Goal: Information Seeking & Learning: Compare options

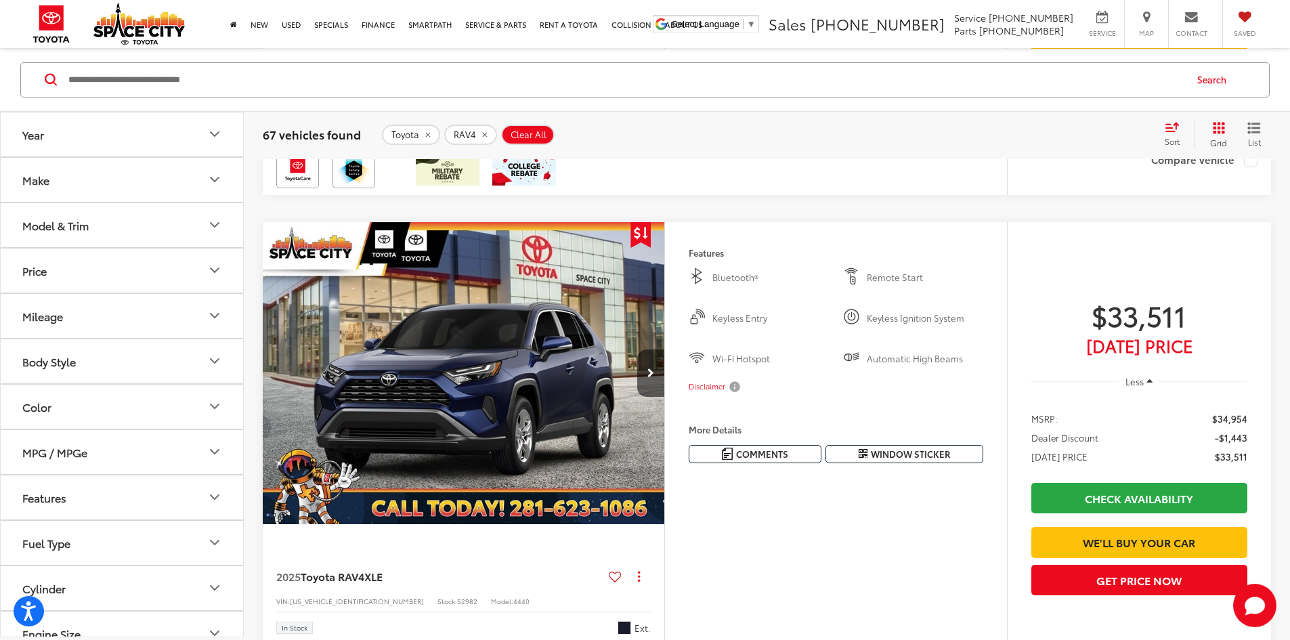
scroll to position [5206, 0]
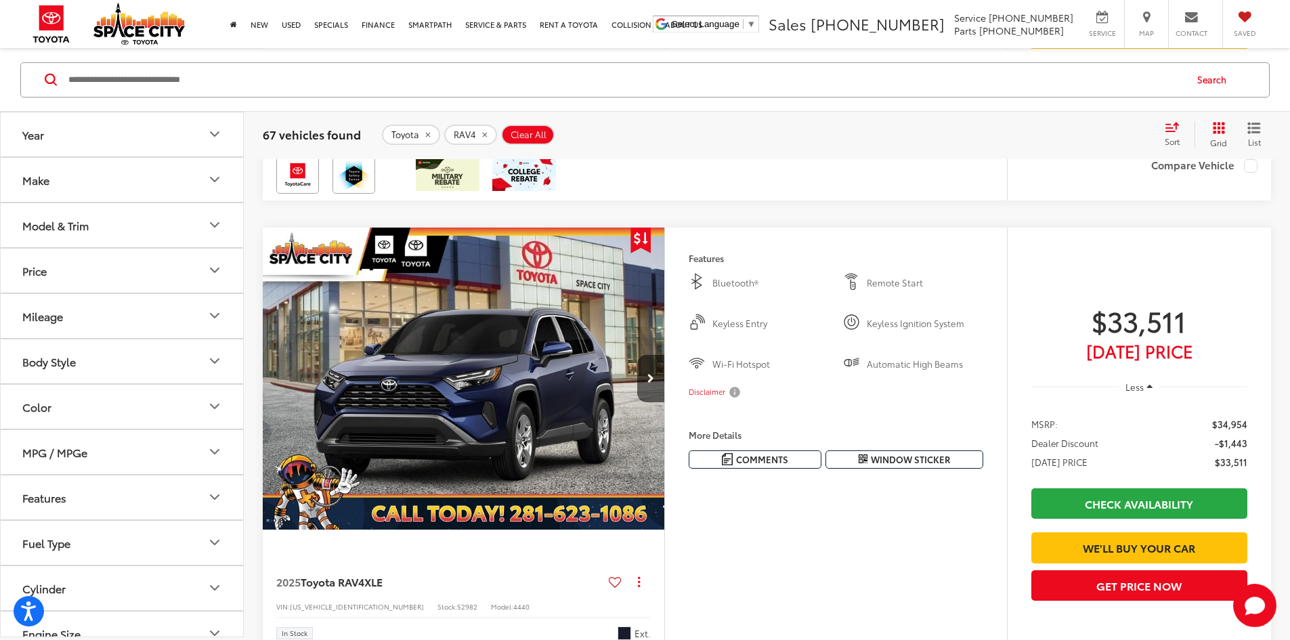
click at [527, 137] on span "Clear All" at bounding box center [528, 134] width 36 height 11
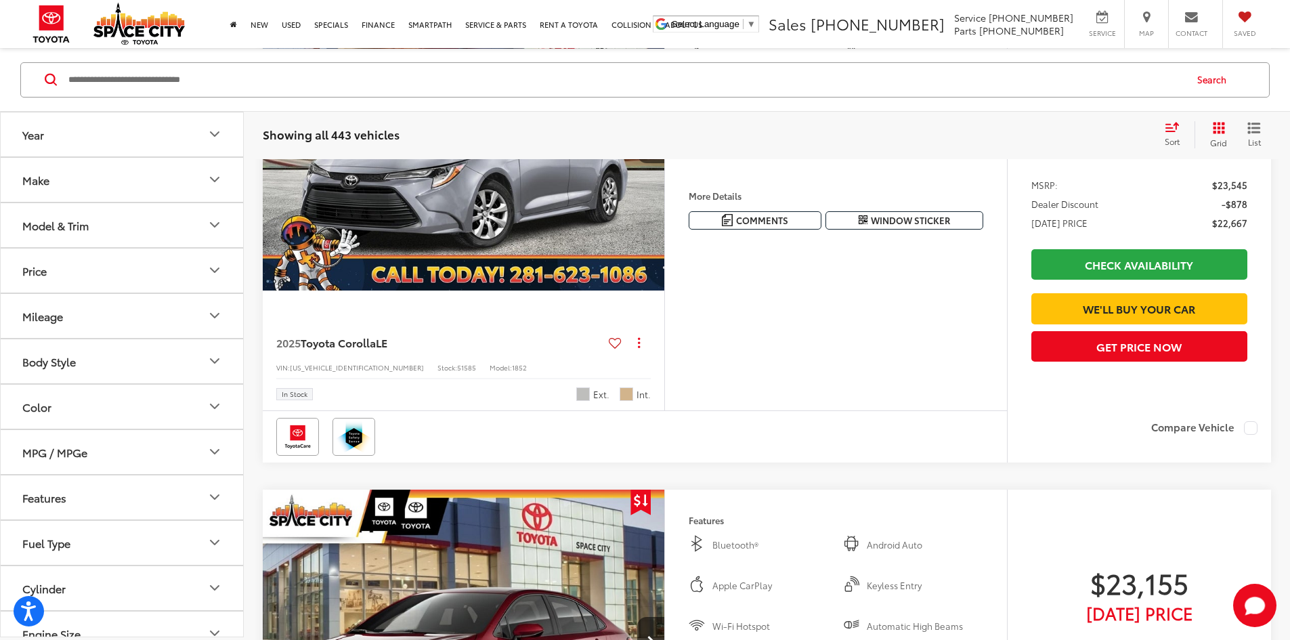
scroll to position [129, 0]
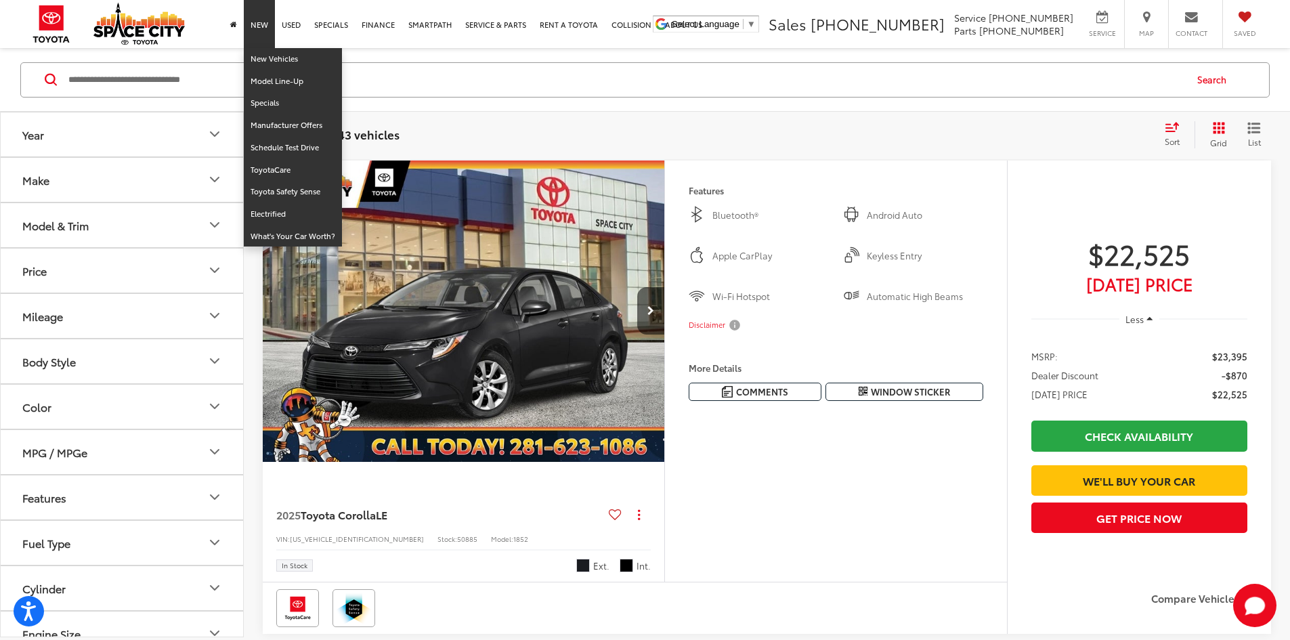
click at [254, 25] on link "New" at bounding box center [259, 24] width 31 height 48
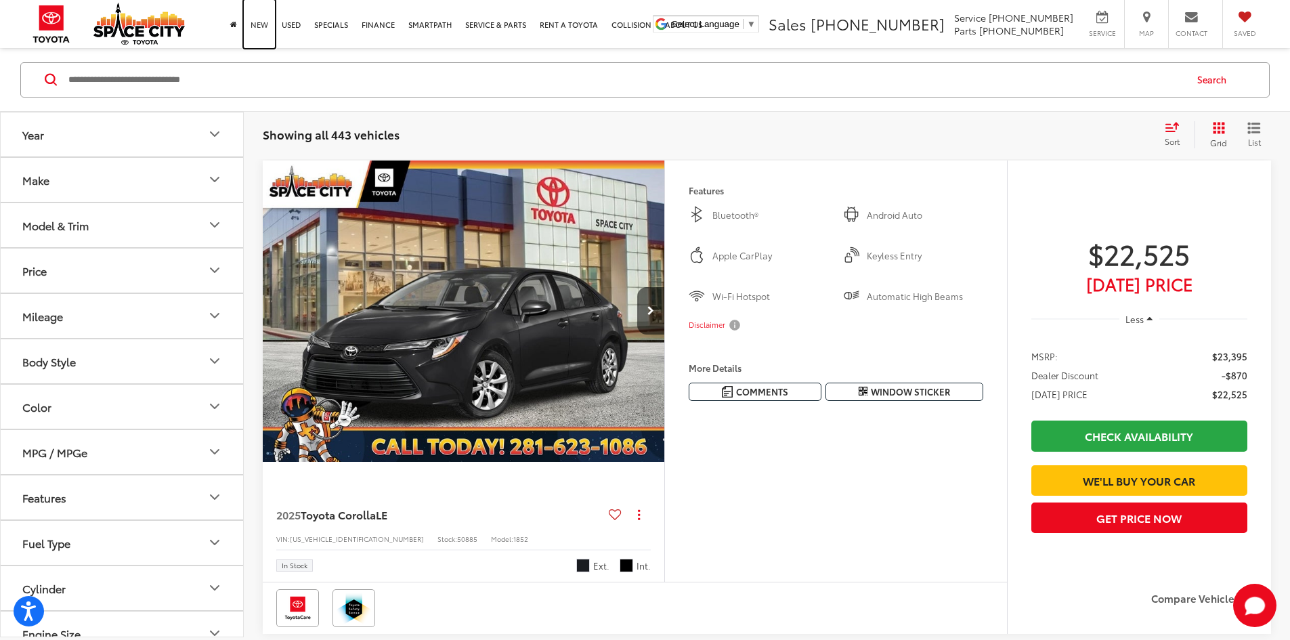
click at [254, 25] on link "New" at bounding box center [259, 24] width 31 height 48
click at [188, 191] on button "Make" at bounding box center [123, 179] width 244 height 44
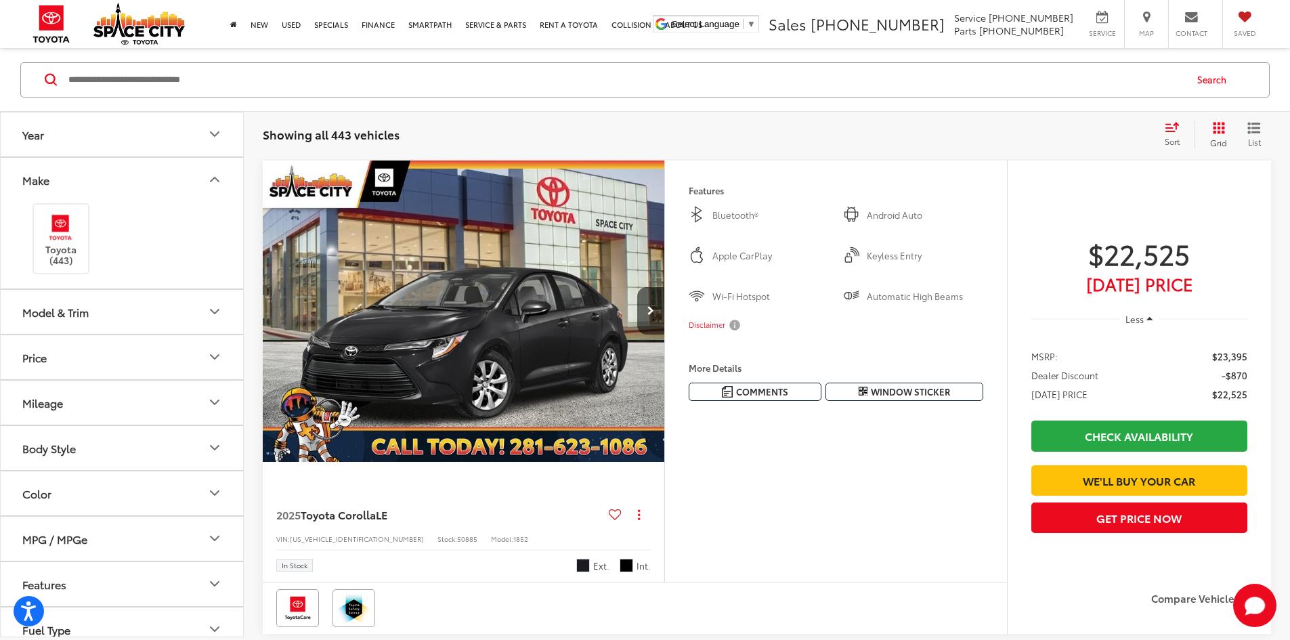
click at [175, 314] on button "Model & Trim" at bounding box center [123, 311] width 244 height 44
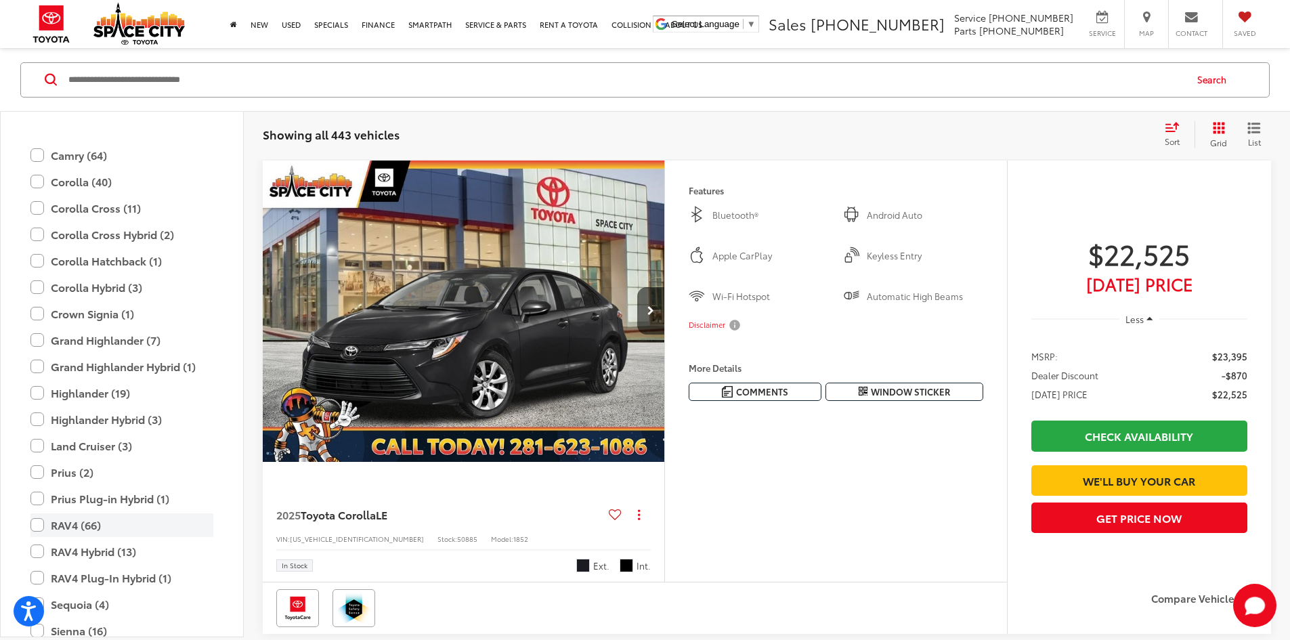
scroll to position [330, 0]
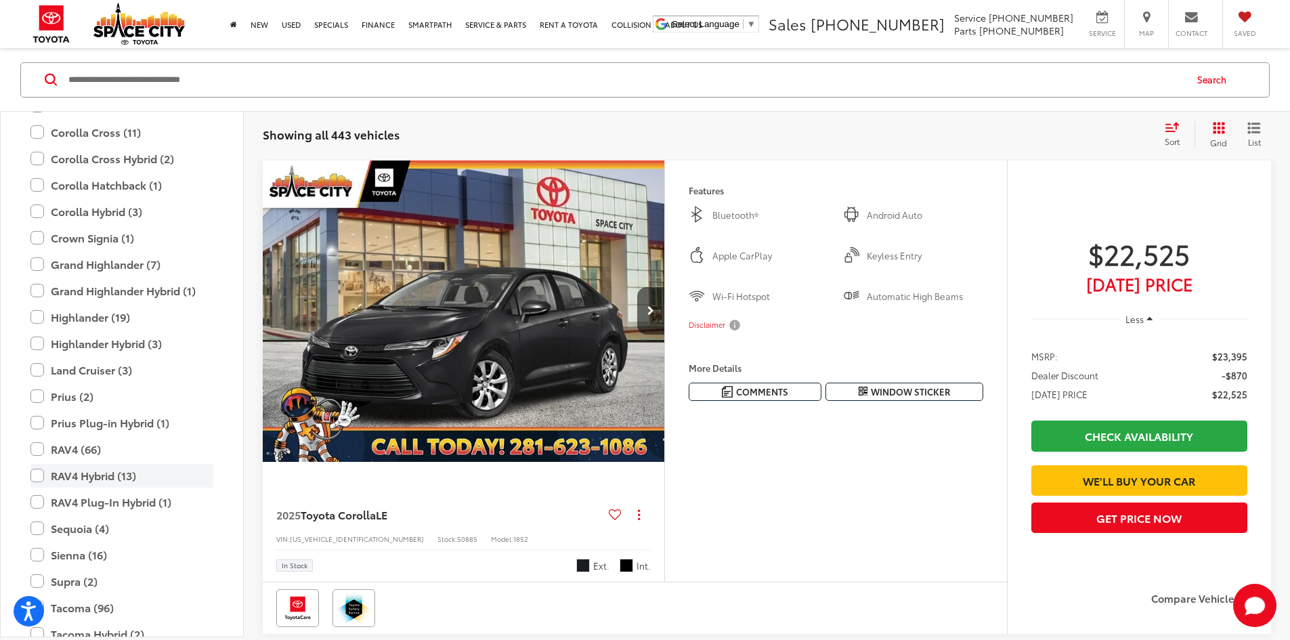
click at [145, 470] on label "RAV4 Hybrid (13)" at bounding box center [121, 475] width 183 height 24
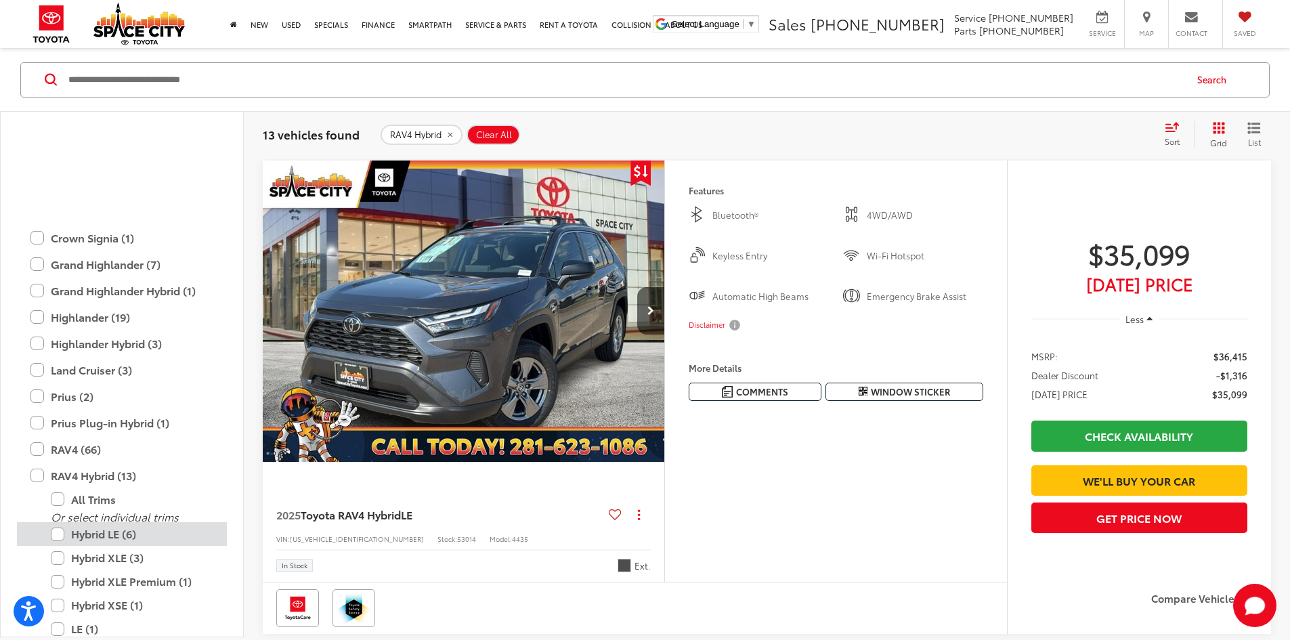
scroll to position [466, 0]
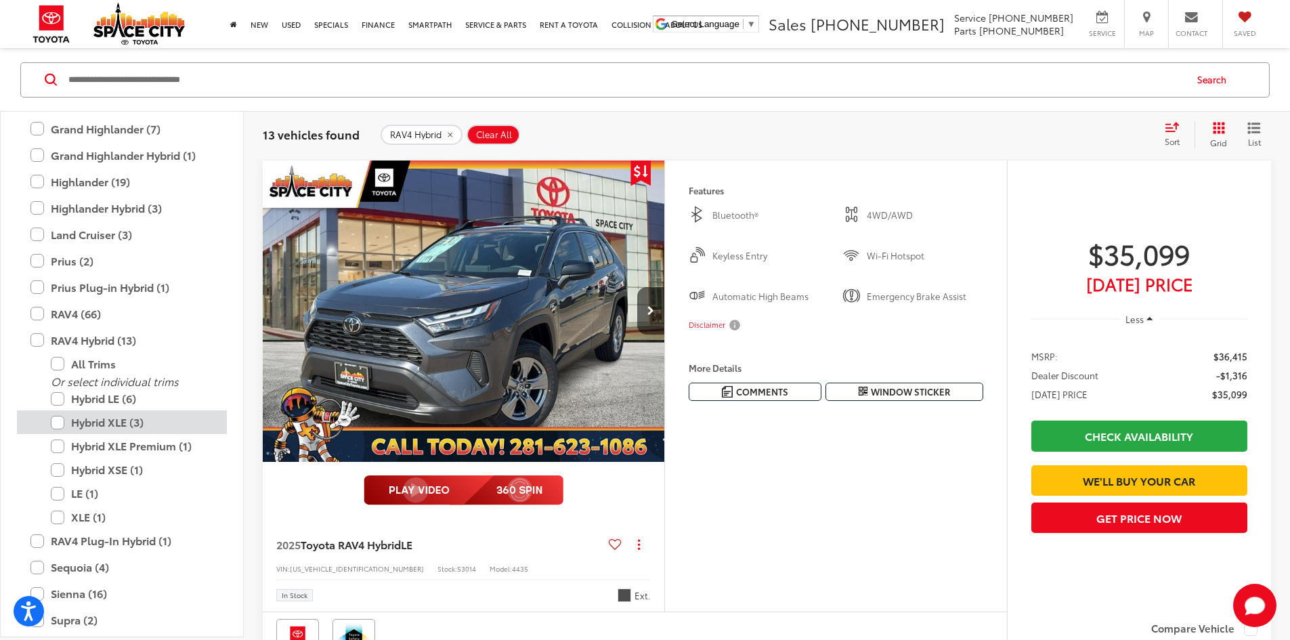
click at [57, 420] on label "Hybrid XLE (3)" at bounding box center [132, 422] width 162 height 24
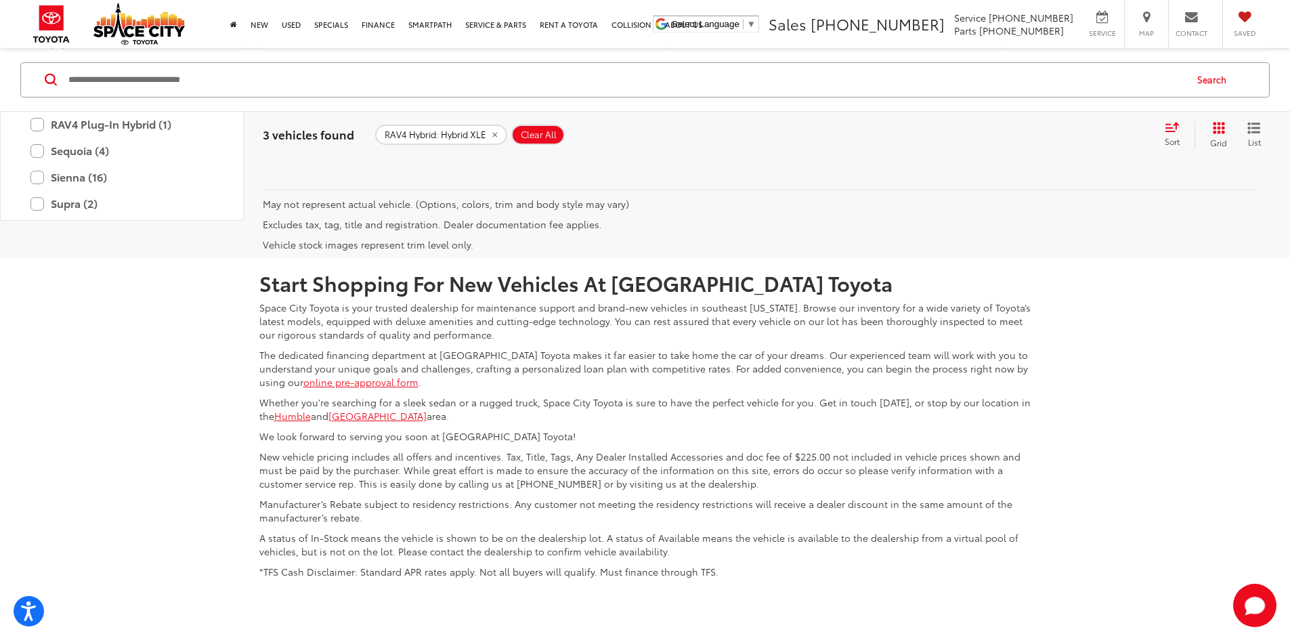
scroll to position [1618, 0]
